Goal: Task Accomplishment & Management: Manage account settings

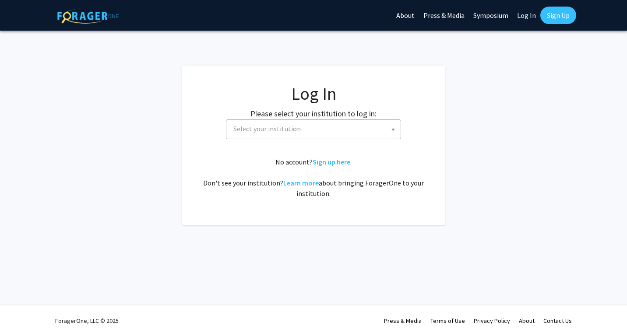
select select
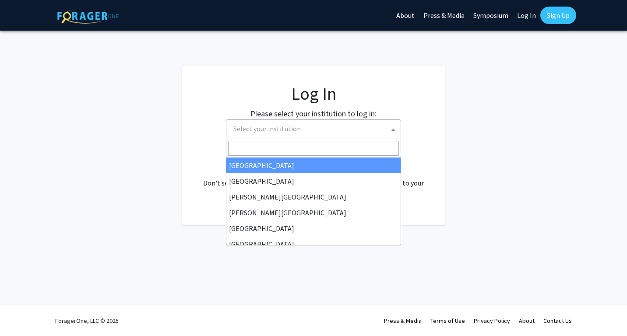
click at [371, 126] on span "Select your institution" at bounding box center [315, 129] width 171 height 18
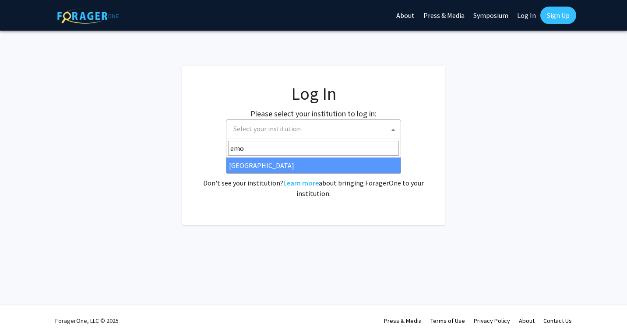
type input "emo"
select select "12"
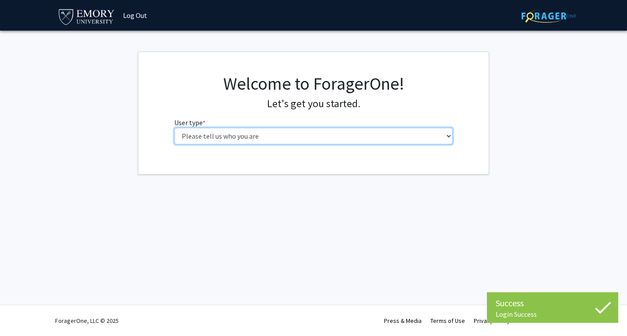
click at [251, 137] on select "Please tell us who you are Undergraduate Student Master's Student Doctoral Cand…" at bounding box center [313, 136] width 279 height 17
select select "1: undergrad"
click at [174, 128] on select "Please tell us who you are Undergraduate Student Master's Student Doctoral Cand…" at bounding box center [313, 136] width 279 height 17
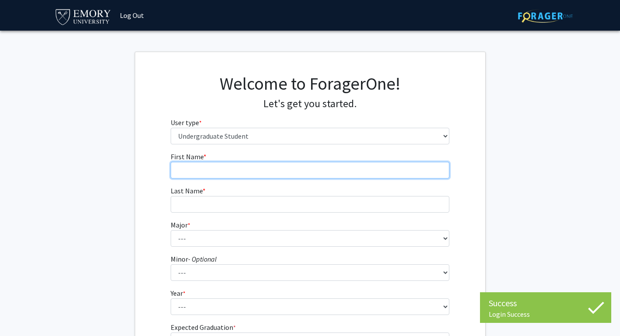
click at [306, 173] on input "First Name * required" at bounding box center [310, 170] width 279 height 17
type input "h"
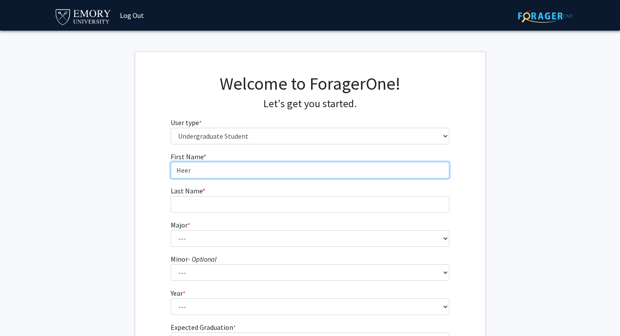
type input "Heer"
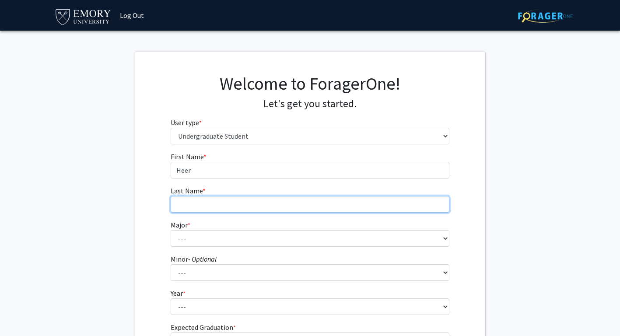
click at [252, 203] on input "Last Name * required" at bounding box center [310, 204] width 279 height 17
type input "Mehta"
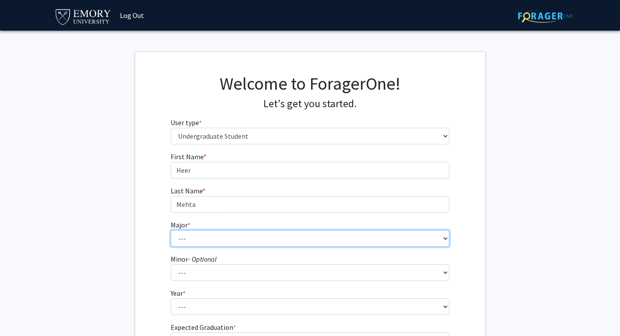
click at [261, 240] on select "--- Accounting African American Studies African Studies American Studies Analyt…" at bounding box center [310, 238] width 279 height 17
select select "7: 968"
click at [171, 230] on select "--- Accounting African American Studies African Studies American Studies Analyt…" at bounding box center [310, 238] width 279 height 17
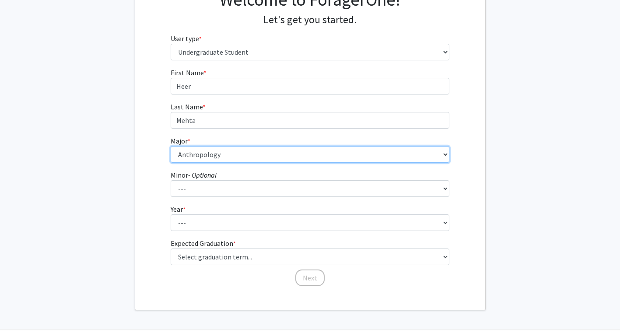
scroll to position [85, 0]
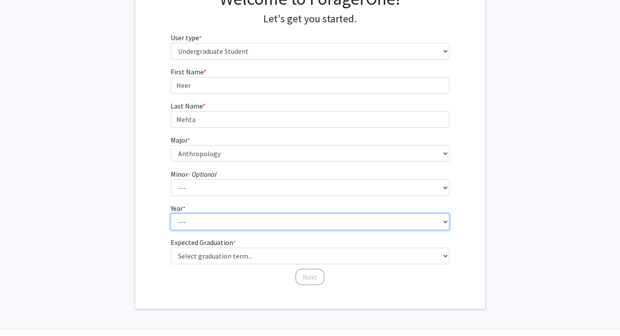
click at [231, 225] on select "--- First-year Sophomore Junior Senior Postbaccalaureate Certificate" at bounding box center [310, 222] width 279 height 17
select select "1: first-year"
click at [171, 214] on select "--- First-year Sophomore Junior Senior Postbaccalaureate Certificate" at bounding box center [310, 222] width 279 height 17
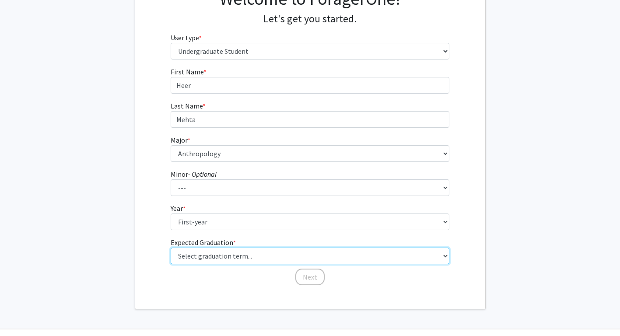
click at [204, 256] on select "Select graduation term... Spring 2025 Summer 2025 Fall 2025 Winter 2025 Spring …" at bounding box center [310, 256] width 279 height 17
select select "17: spring_2029"
click at [171, 248] on select "Select graduation term... Spring 2025 Summer 2025 Fall 2025 Winter 2025 Spring …" at bounding box center [310, 256] width 279 height 17
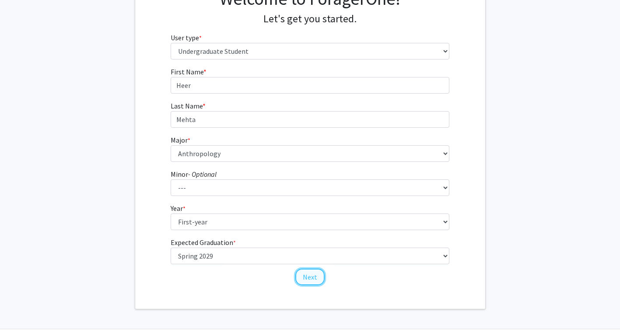
click at [314, 278] on button "Next" at bounding box center [309, 277] width 29 height 17
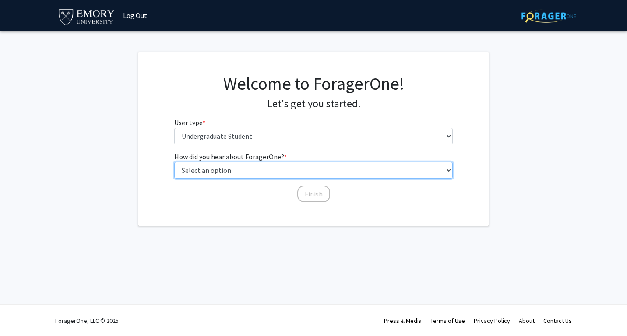
click at [271, 169] on select "Select an option Peer/student recommendation Faculty/staff recommendation Unive…" at bounding box center [313, 170] width 279 height 17
select select "3: university_website"
click at [174, 162] on select "Select an option Peer/student recommendation Faculty/staff recommendation Unive…" at bounding box center [313, 170] width 279 height 17
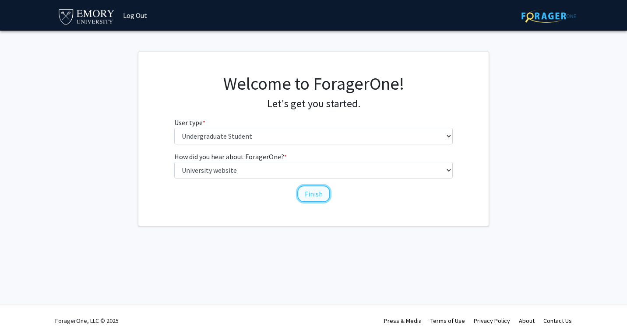
click at [316, 191] on button "Finish" at bounding box center [313, 194] width 33 height 17
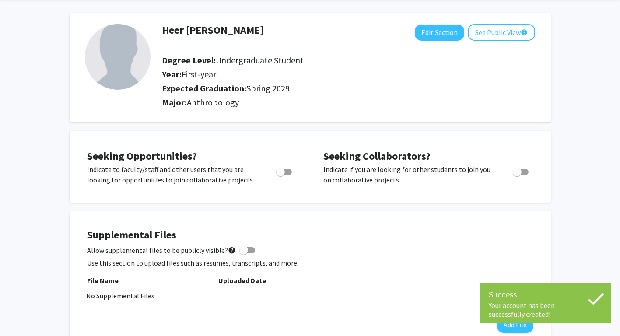
scroll to position [35, 0]
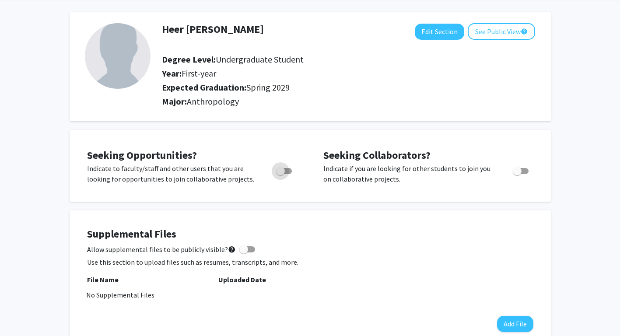
click at [284, 171] on span "Toggle" at bounding box center [280, 171] width 9 height 9
click at [281, 174] on input "Are you actively seeking opportunities?" at bounding box center [280, 174] width 0 height 0
checkbox input "true"
click at [519, 173] on span "Toggle" at bounding box center [517, 171] width 9 height 9
click at [517, 174] on input "Would you like to receive other student requests to work with you?" at bounding box center [517, 174] width 0 height 0
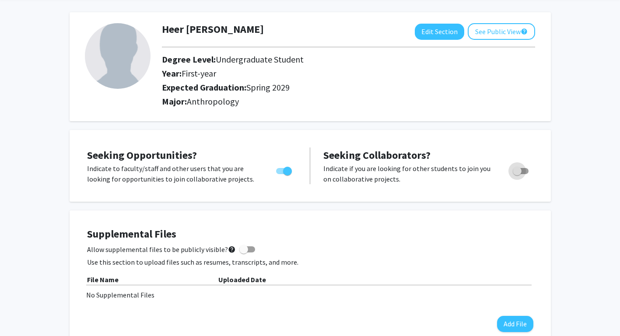
checkbox input "true"
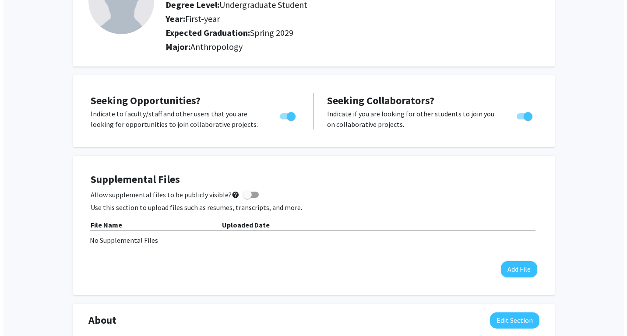
scroll to position [118, 0]
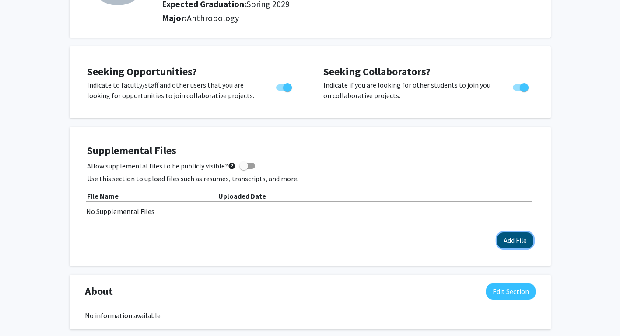
click at [508, 239] on button "Add File" at bounding box center [515, 240] width 36 height 16
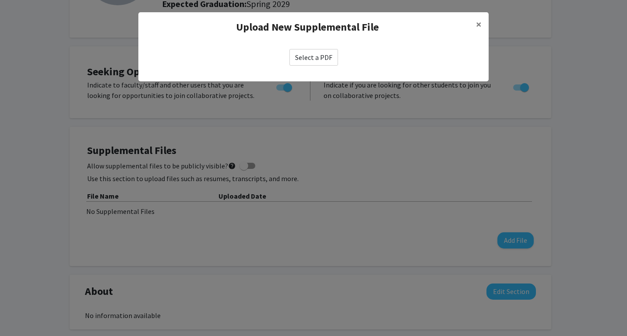
click at [314, 56] on label "Select a PDF" at bounding box center [313, 57] width 49 height 17
click at [0, 0] on input "Select a PDF" at bounding box center [0, 0] width 0 height 0
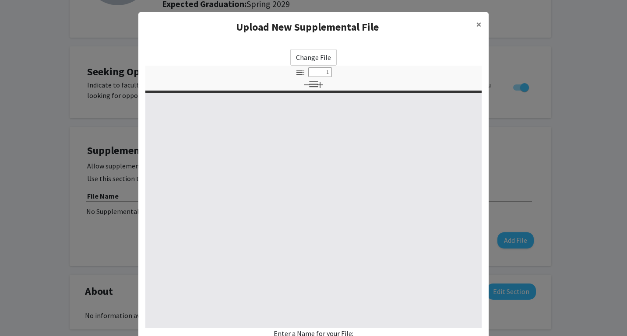
select select "custom"
type input "0"
select select "custom"
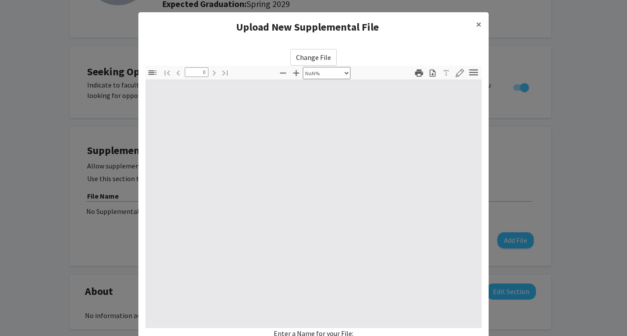
type input "1"
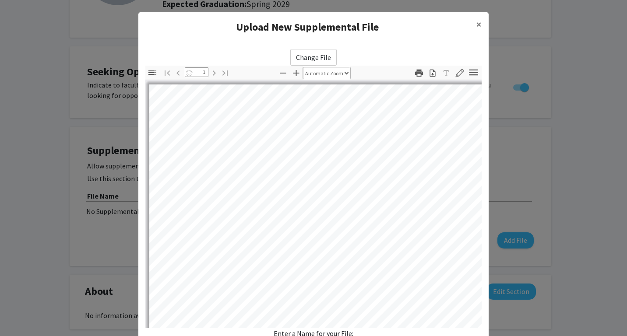
select select "auto"
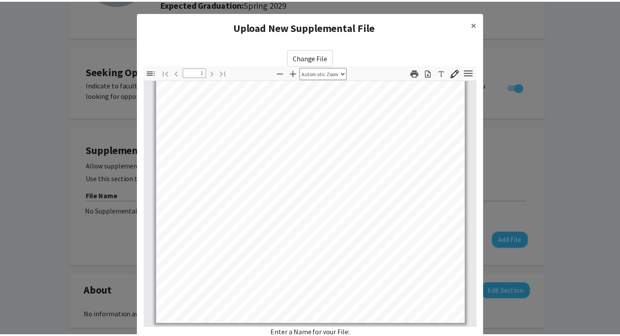
scroll to position [78, 0]
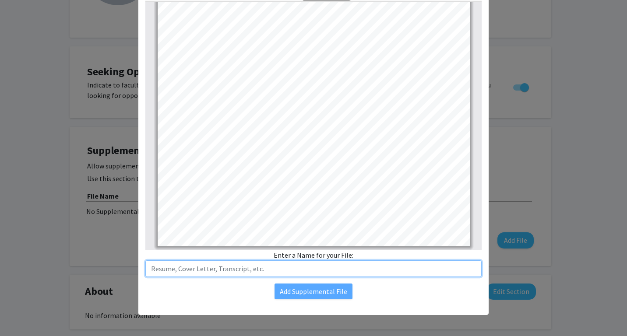
click at [313, 269] on input "text" at bounding box center [313, 268] width 336 height 17
type input "Heer Mehta Resume"
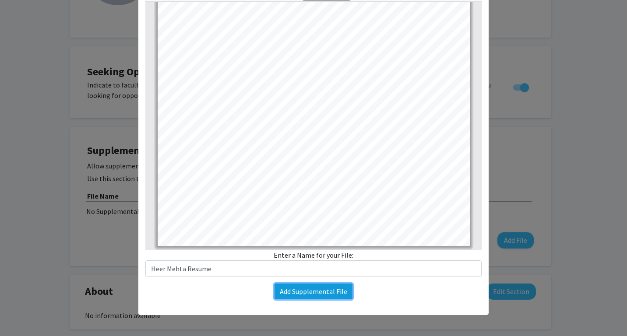
click at [319, 290] on button "Add Supplemental File" at bounding box center [313, 292] width 78 height 16
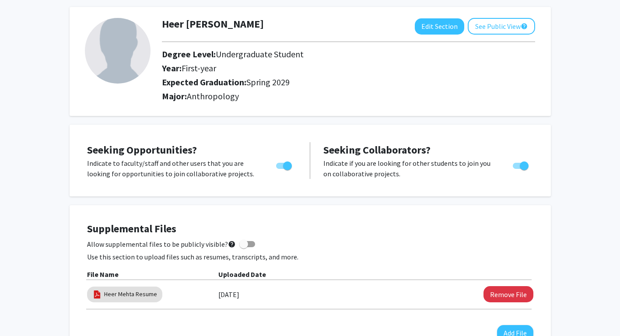
scroll to position [35, 0]
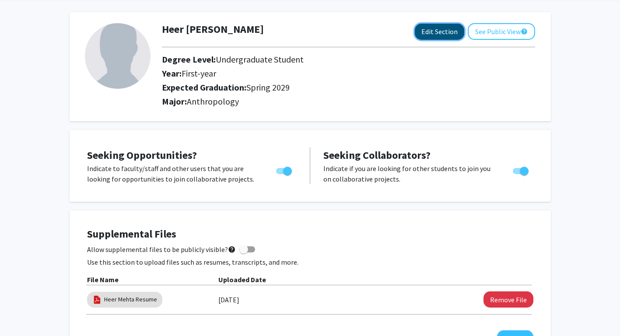
click at [420, 32] on button "Edit Section" at bounding box center [439, 32] width 49 height 16
select select "first-year"
select select "45: spring_2029"
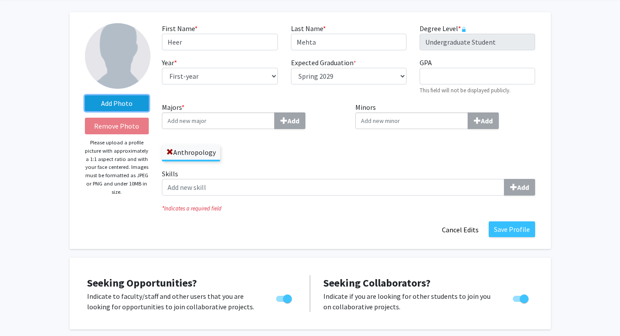
click at [105, 105] on label "Add Photo" at bounding box center [117, 103] width 64 height 16
click at [0, 0] on input "Add Photo" at bounding box center [0, 0] width 0 height 0
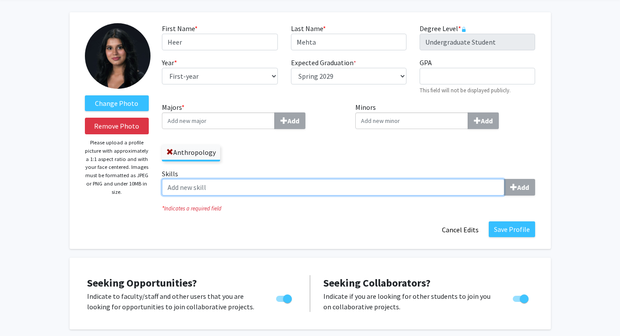
click at [283, 184] on input "Skills Add" at bounding box center [333, 187] width 343 height 17
click at [471, 187] on input "Skills Add" at bounding box center [333, 187] width 343 height 17
click at [476, 188] on input "Skills Add" at bounding box center [333, 187] width 343 height 17
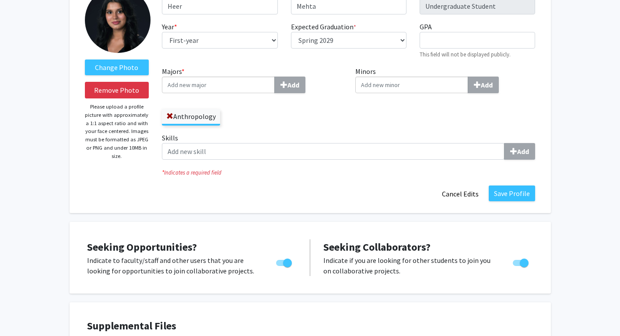
scroll to position [0, 0]
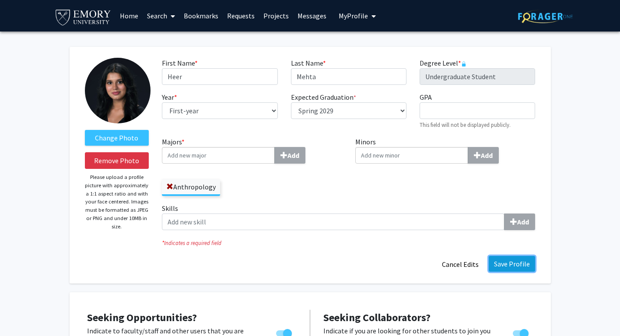
click at [506, 259] on button "Save Profile" at bounding box center [512, 264] width 46 height 16
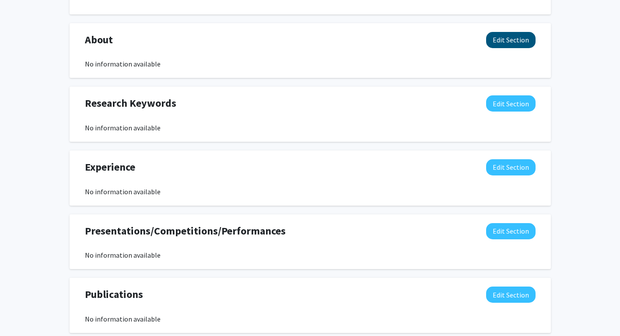
scroll to position [389, 0]
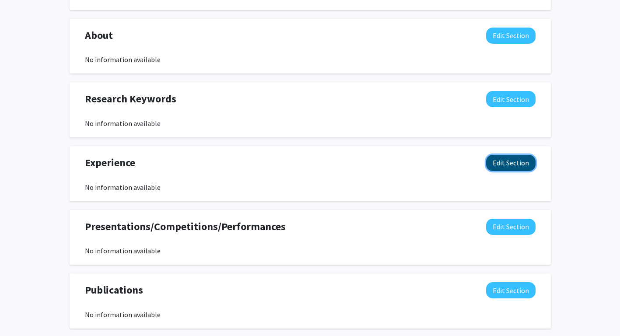
click at [520, 165] on button "Edit Section" at bounding box center [510, 163] width 49 height 16
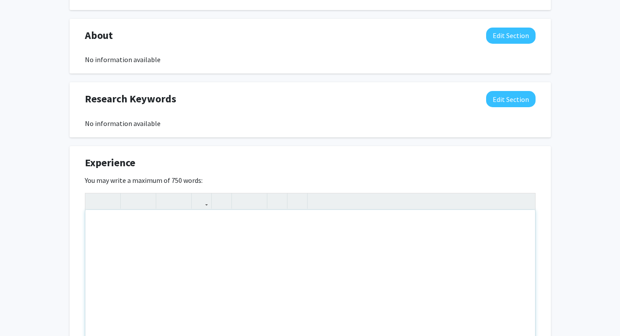
click at [351, 270] on div "Note to users with screen readers: Please deactivate our accessibility plugin f…" at bounding box center [310, 275] width 450 height 131
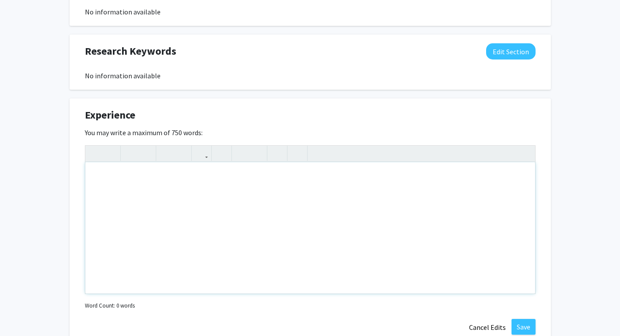
scroll to position [435, 0]
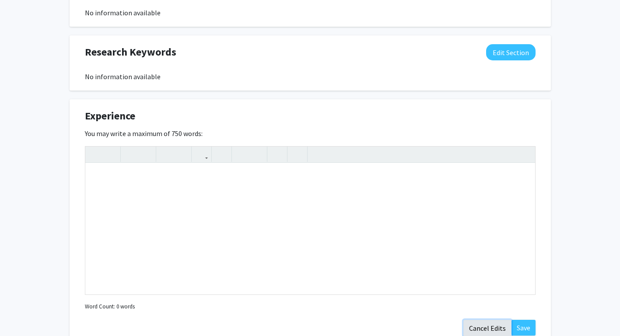
click at [483, 321] on button "Cancel Edits" at bounding box center [487, 328] width 48 height 17
